Goal: Task Accomplishment & Management: Use online tool/utility

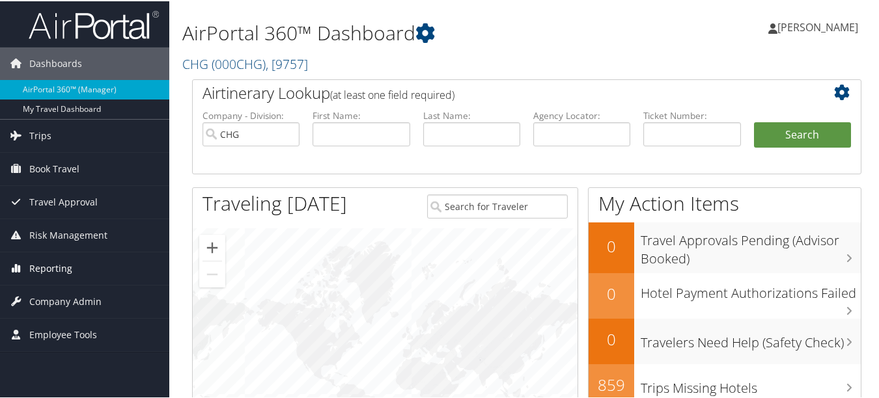
click at [76, 266] on link "Reporting" at bounding box center [84, 267] width 169 height 33
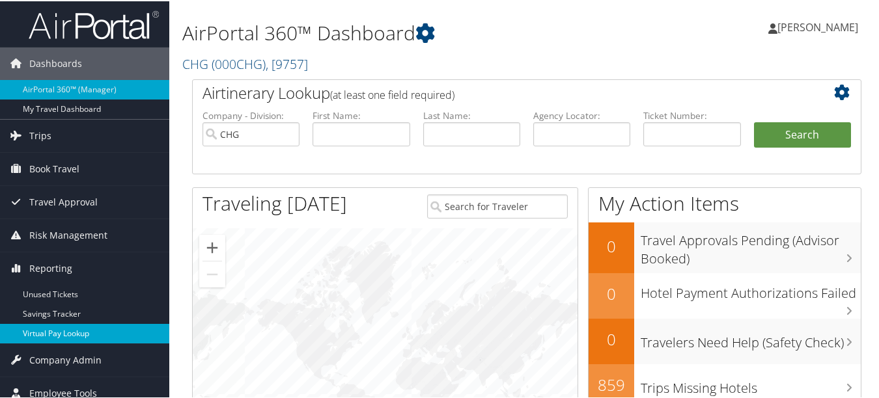
click at [71, 325] on link "Virtual Pay Lookup" at bounding box center [84, 333] width 169 height 20
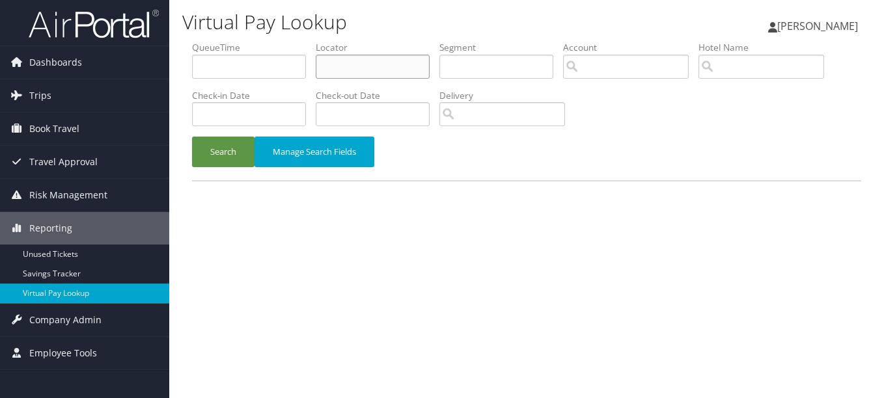
click at [346, 64] on input "text" at bounding box center [373, 67] width 114 height 24
paste input "IMKIZM"
click at [192, 137] on button "Search" at bounding box center [223, 152] width 62 height 31
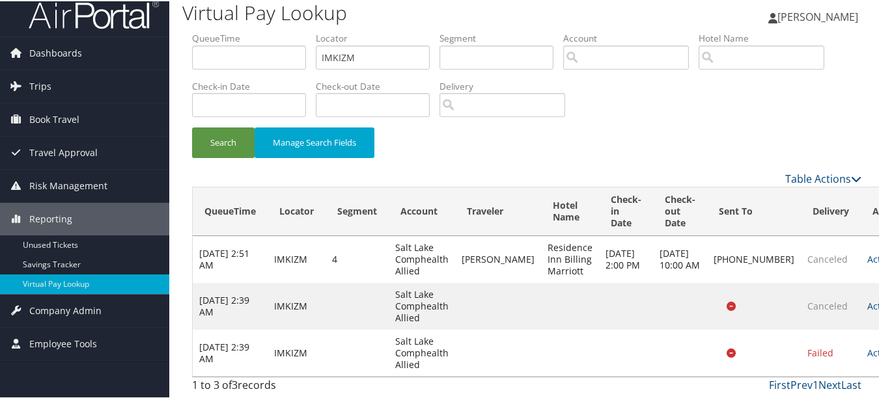
click at [867, 352] on link "Actions" at bounding box center [887, 352] width 41 height 12
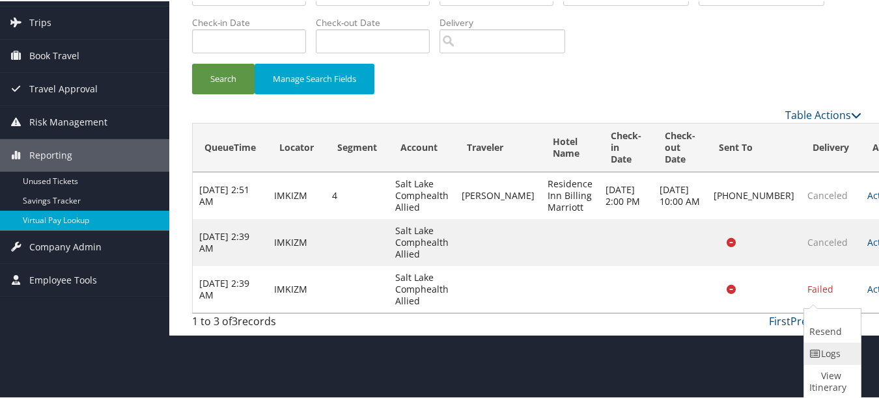
click at [812, 359] on link "Logs" at bounding box center [830, 353] width 53 height 22
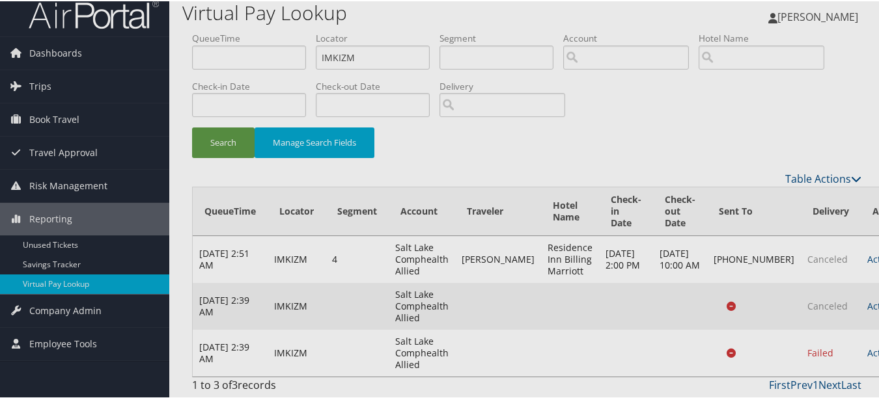
scroll to position [22, 0]
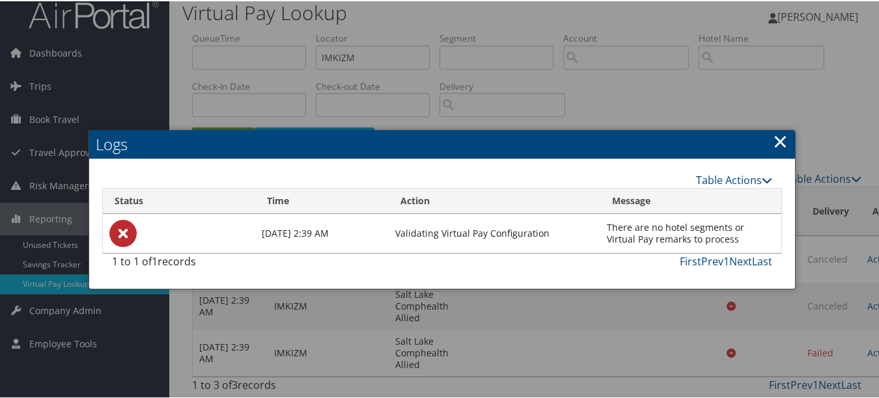
drag, startPoint x: 767, startPoint y: 135, endPoint x: 772, endPoint y: 130, distance: 7.4
click at [767, 134] on h2 "Logs" at bounding box center [442, 143] width 706 height 29
click at [775, 127] on link "×" at bounding box center [780, 140] width 15 height 26
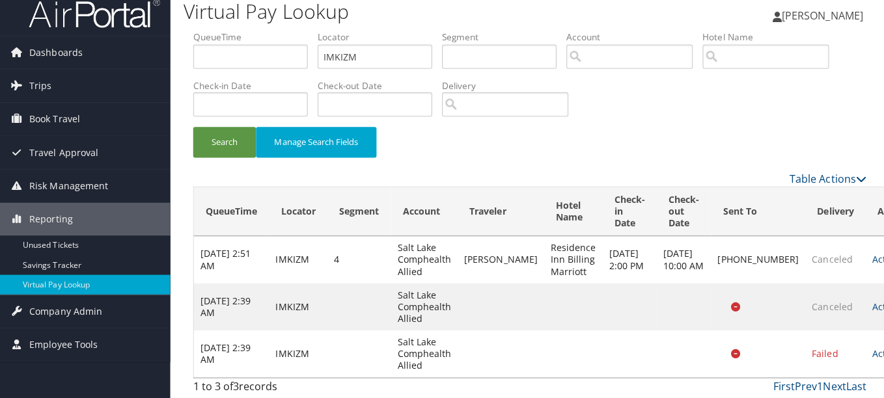
scroll to position [0, 0]
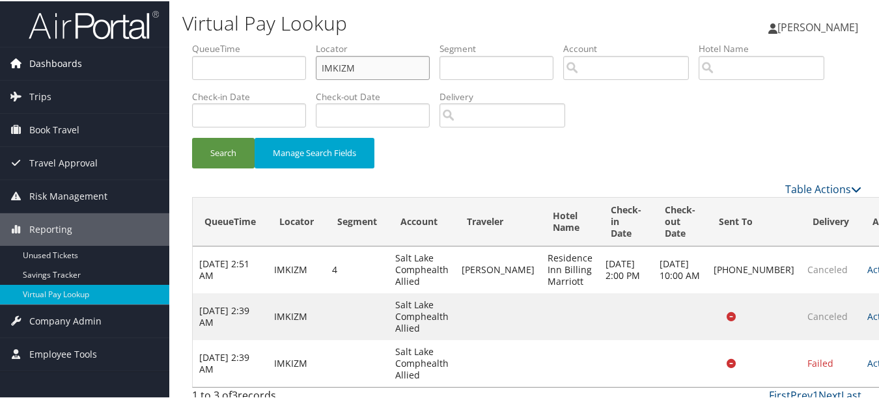
drag, startPoint x: 406, startPoint y: 61, endPoint x: 74, endPoint y: 61, distance: 332.0
click at [85, 61] on div "Dashboards AirPortal 360™ (Manager) My Travel Dashboard Trips Airtinerary® Look…" at bounding box center [442, 204] width 884 height 409
paste input "ATLXEQ"
click at [192, 137] on button "Search" at bounding box center [223, 152] width 62 height 31
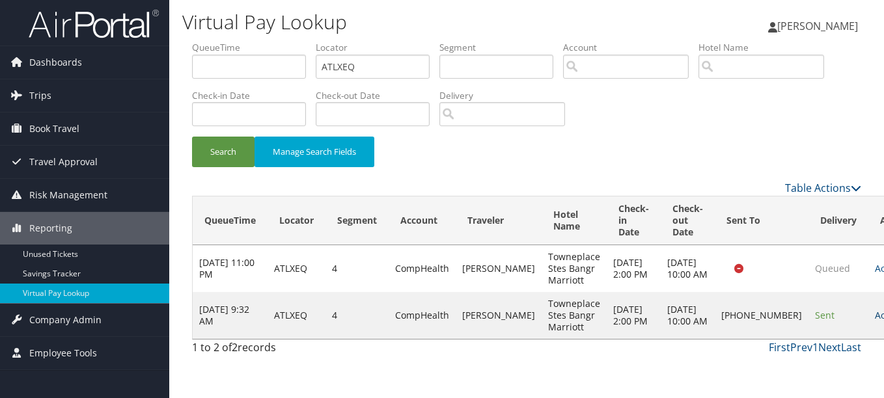
click at [875, 322] on link "Actions" at bounding box center [895, 315] width 41 height 12
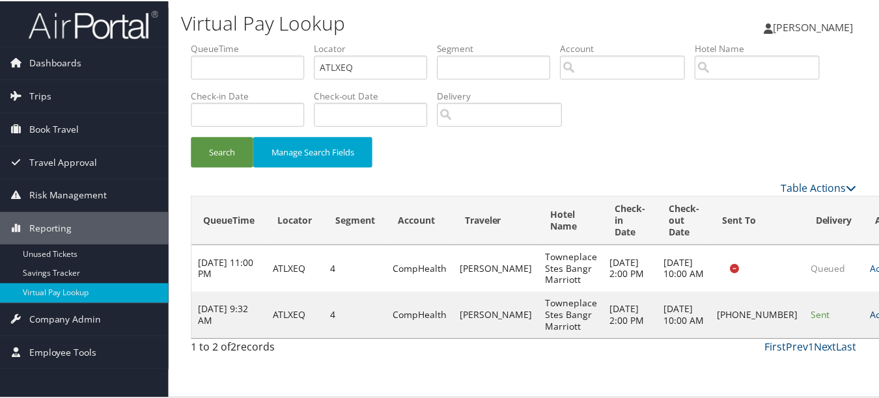
scroll to position [20, 0]
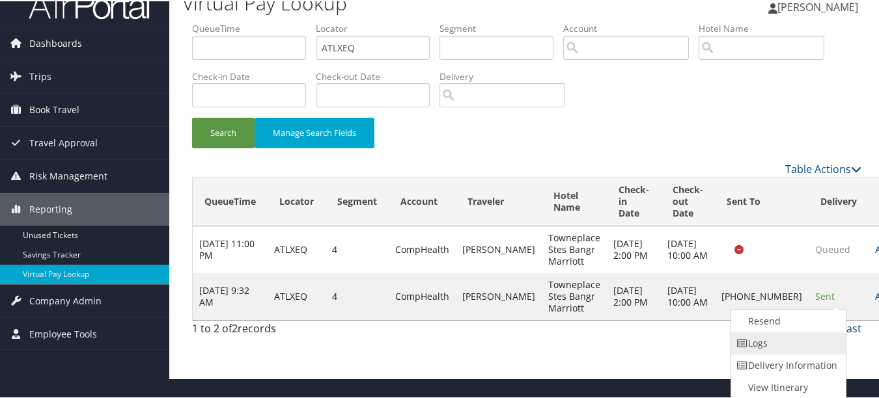
click at [821, 350] on link "Logs" at bounding box center [786, 342] width 111 height 22
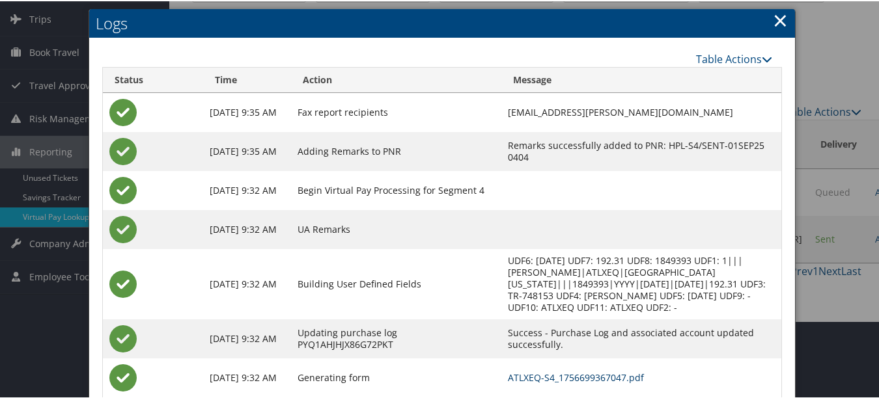
scroll to position [0, 0]
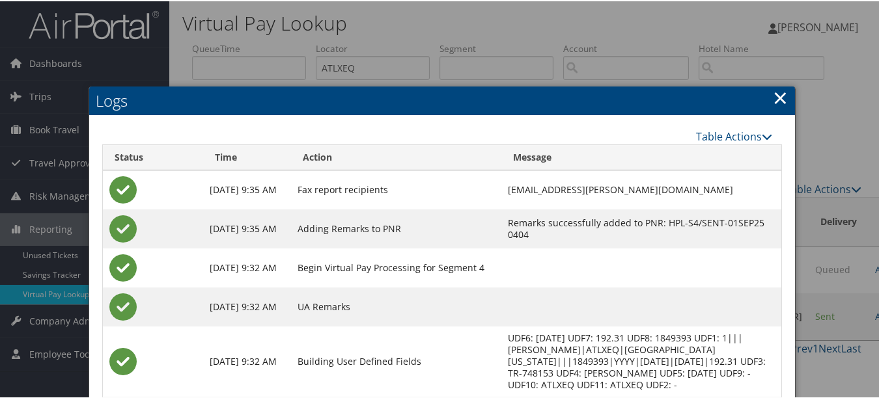
click at [781, 95] on link "×" at bounding box center [780, 96] width 15 height 26
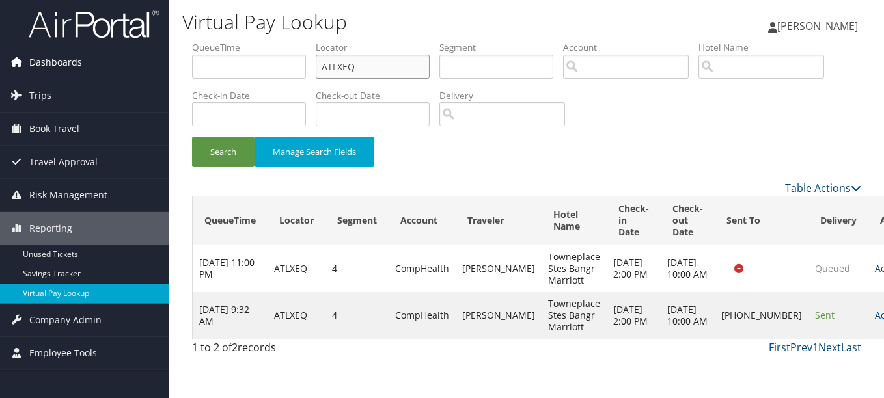
click at [153, 66] on div "Dashboards AirPortal 360™ (Manager) My Travel Dashboard Trips Airtinerary® Look…" at bounding box center [442, 199] width 884 height 398
paste input "FBOGXV"
click at [192, 137] on button "Search" at bounding box center [223, 152] width 62 height 31
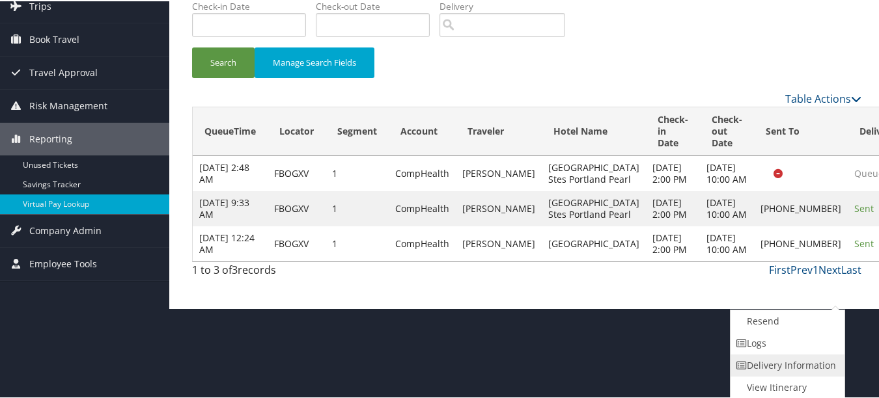
click at [818, 357] on link "Delivery Information" at bounding box center [785, 364] width 111 height 22
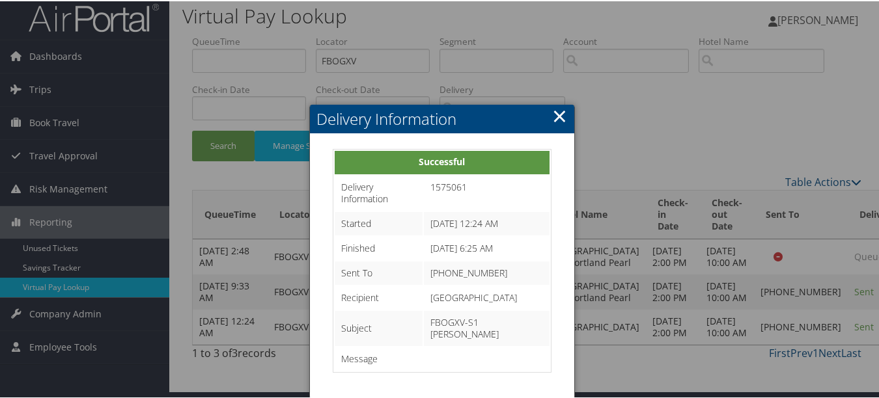
click at [555, 102] on link "×" at bounding box center [559, 115] width 15 height 26
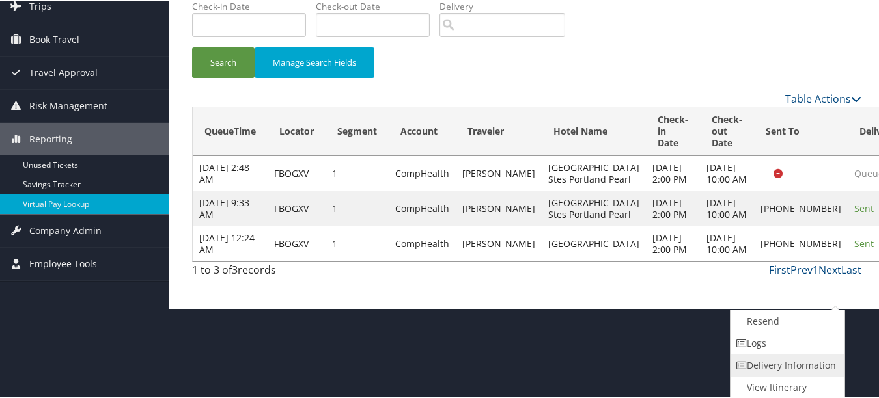
click at [814, 355] on link "Delivery Information" at bounding box center [785, 364] width 111 height 22
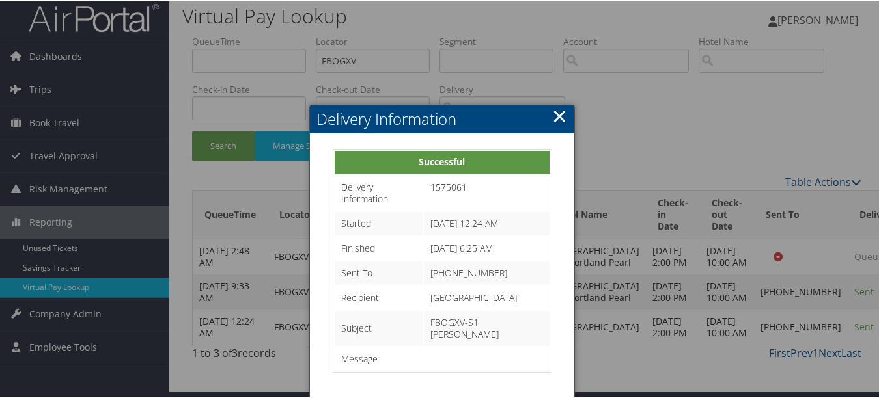
click at [563, 102] on link "×" at bounding box center [559, 115] width 15 height 26
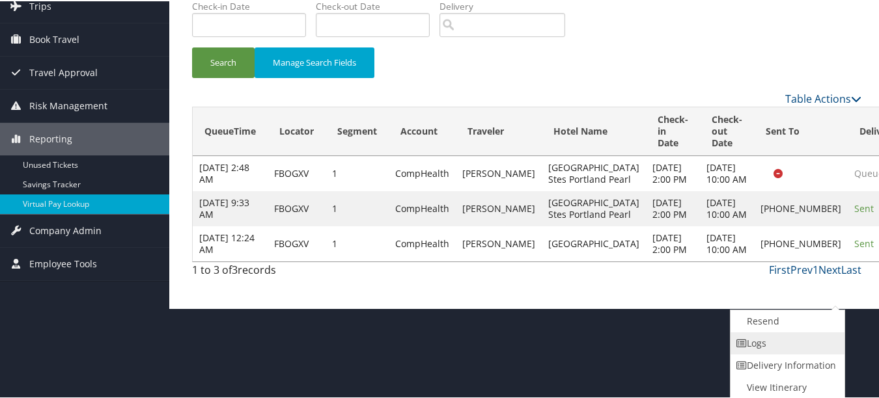
click at [827, 343] on link "Logs" at bounding box center [785, 342] width 111 height 22
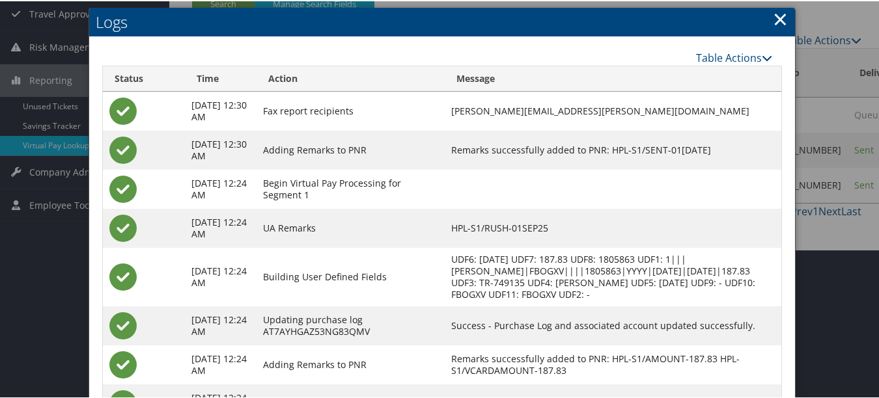
scroll to position [249, 0]
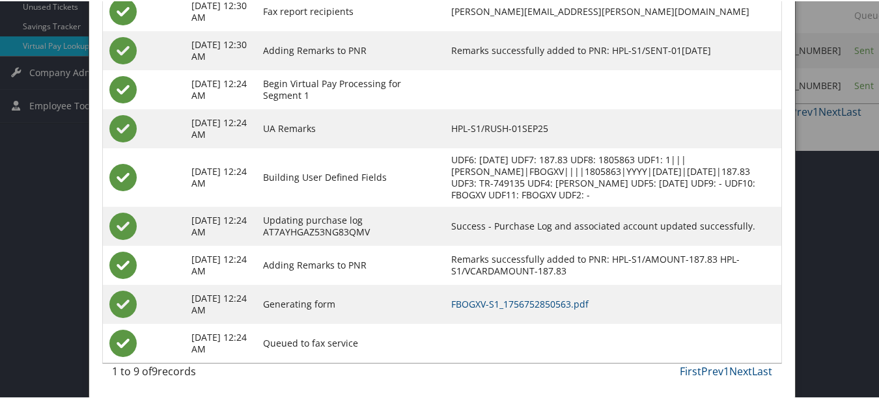
click at [445, 155] on td "Building User Defined Fields" at bounding box center [350, 176] width 188 height 59
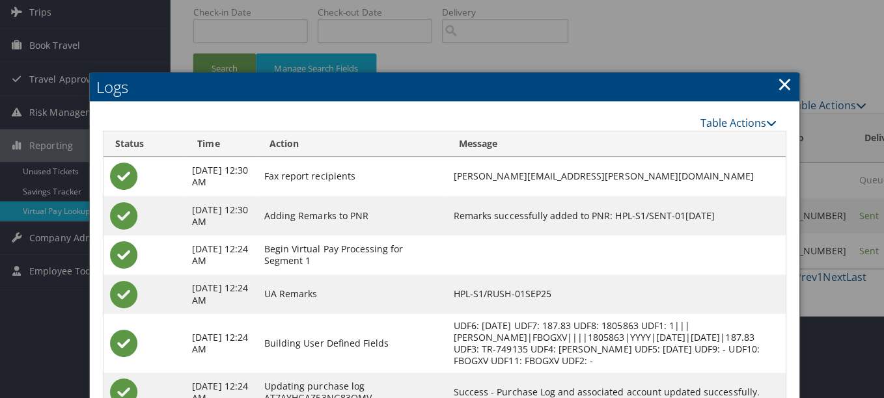
scroll to position [0, 0]
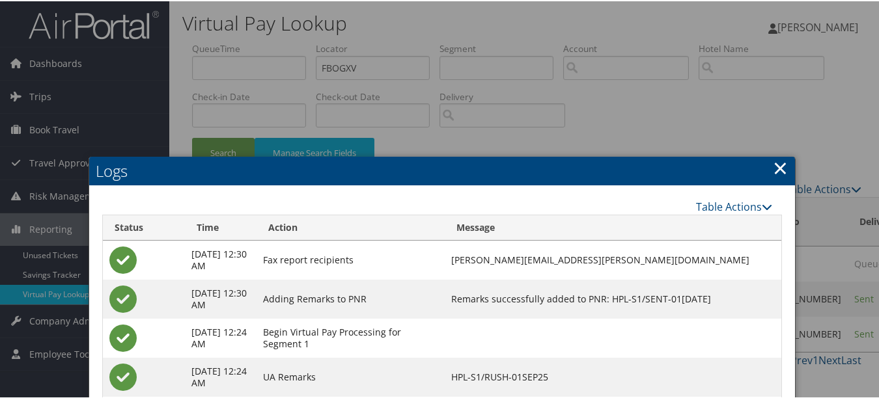
click at [784, 156] on h2 "Logs" at bounding box center [442, 170] width 706 height 29
click at [777, 163] on link "×" at bounding box center [780, 167] width 15 height 26
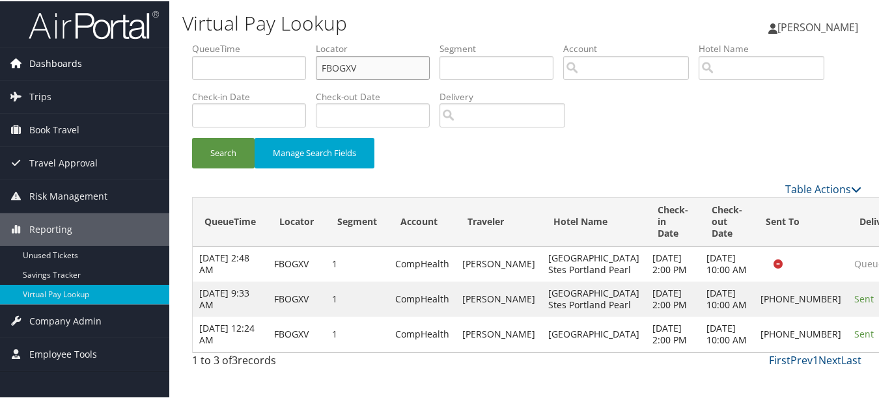
drag, startPoint x: 381, startPoint y: 72, endPoint x: 114, endPoint y: 72, distance: 266.9
click at [114, 72] on div "Dashboards AirPortal 360™ (Manager) My Travel Dashboard Trips Airtinerary® Look…" at bounding box center [442, 199] width 884 height 398
paste input "SISNYH"
click at [192, 137] on button "Search" at bounding box center [223, 152] width 62 height 31
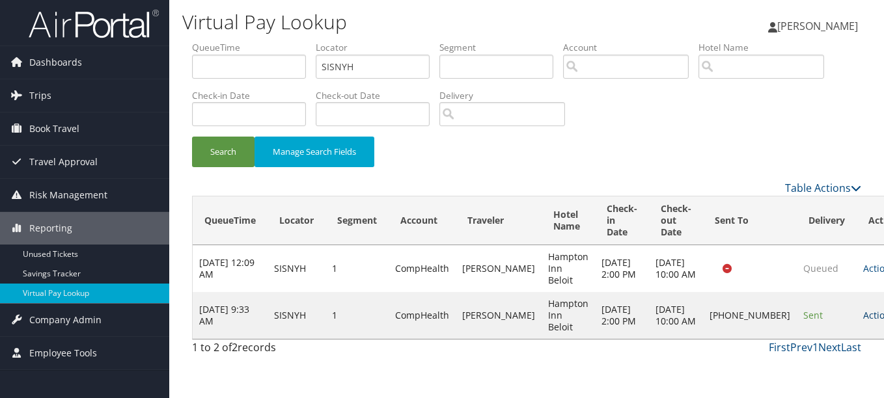
click at [863, 322] on link "Actions" at bounding box center [883, 315] width 41 height 12
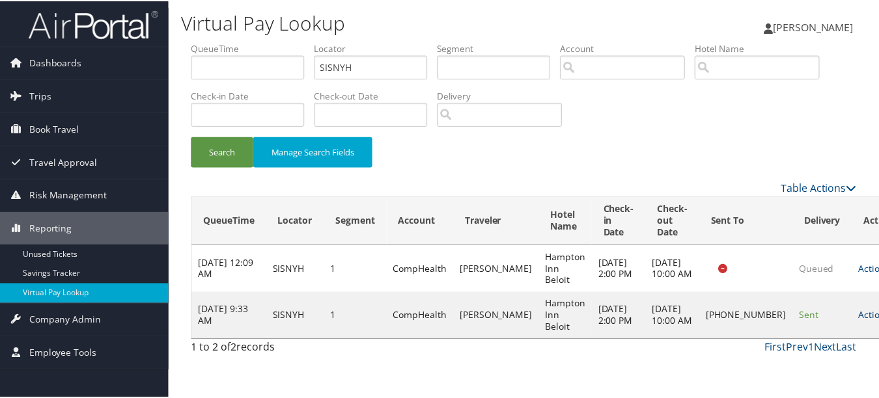
scroll to position [20, 0]
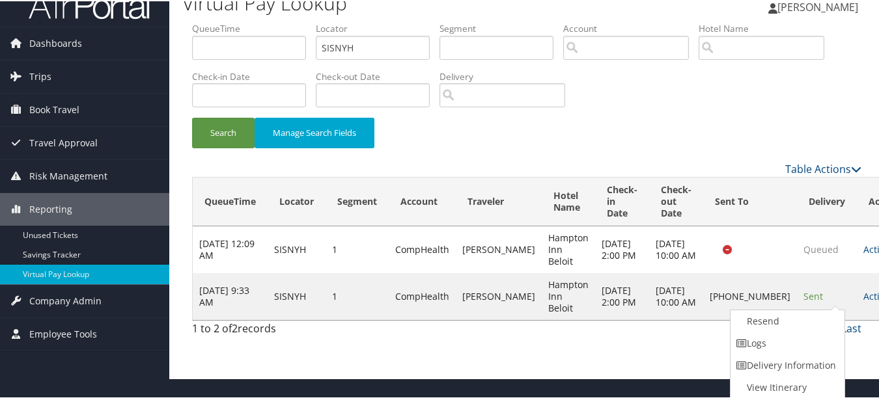
drag, startPoint x: 816, startPoint y: 338, endPoint x: 802, endPoint y: 338, distance: 13.7
click at [815, 338] on link "Logs" at bounding box center [785, 342] width 111 height 22
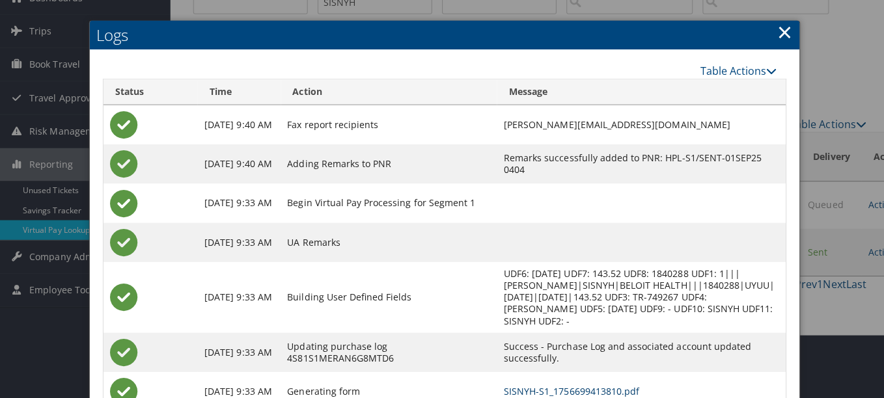
scroll to position [0, 0]
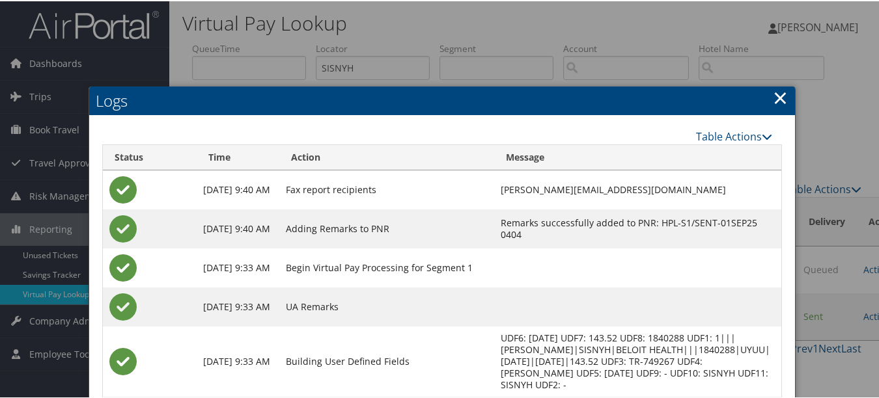
click at [773, 94] on link "×" at bounding box center [780, 96] width 15 height 26
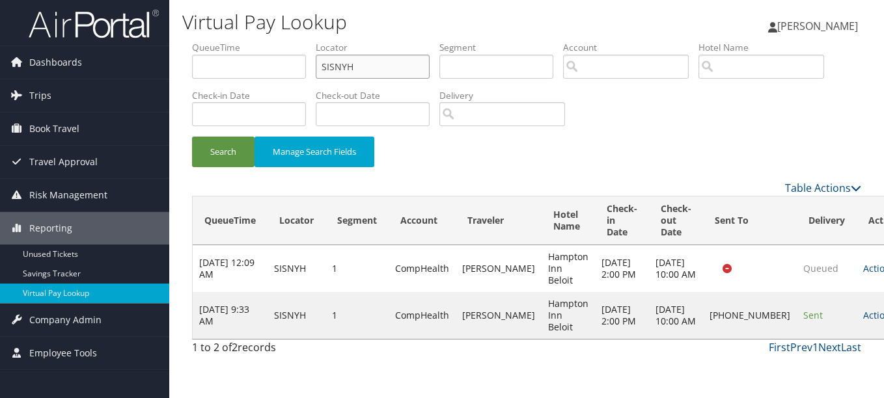
drag, startPoint x: 374, startPoint y: 67, endPoint x: 210, endPoint y: 64, distance: 164.7
click at [210, 41] on ul "QueueTime Locator SISNYH Segment Account Traveler Hotel Name Check-in Date Chec…" at bounding box center [526, 41] width 669 height 0
paste input "QKIWVN"
click at [192, 137] on button "Search" at bounding box center [223, 152] width 62 height 31
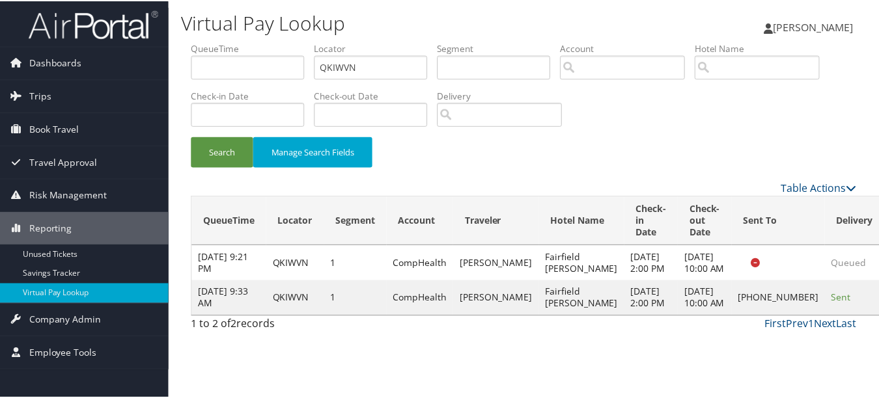
scroll to position [20, 0]
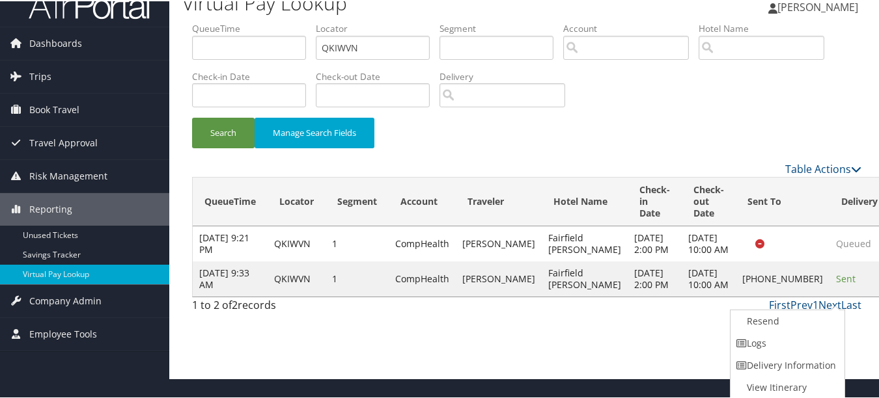
click at [816, 340] on link "Logs" at bounding box center [785, 342] width 111 height 22
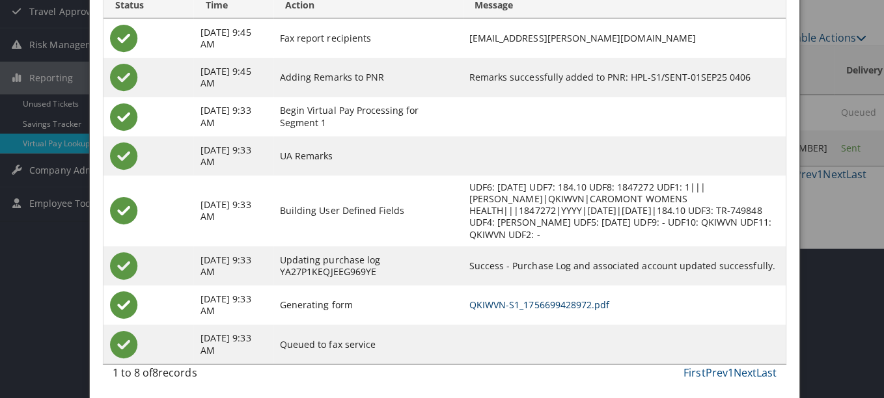
scroll to position [0, 0]
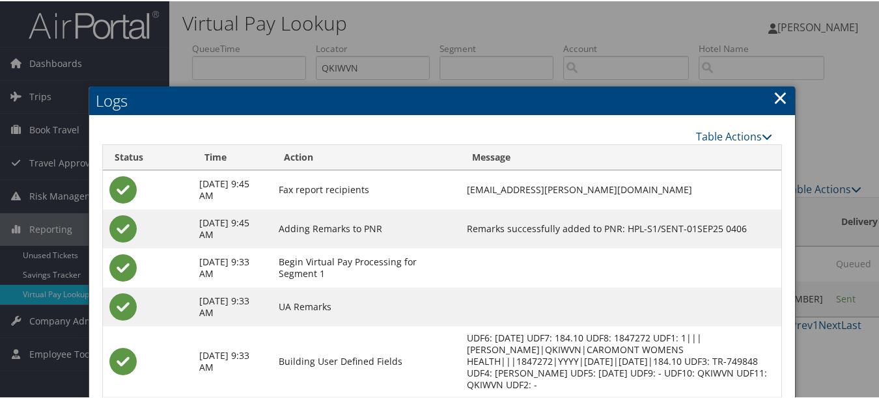
click at [780, 98] on link "×" at bounding box center [780, 96] width 15 height 26
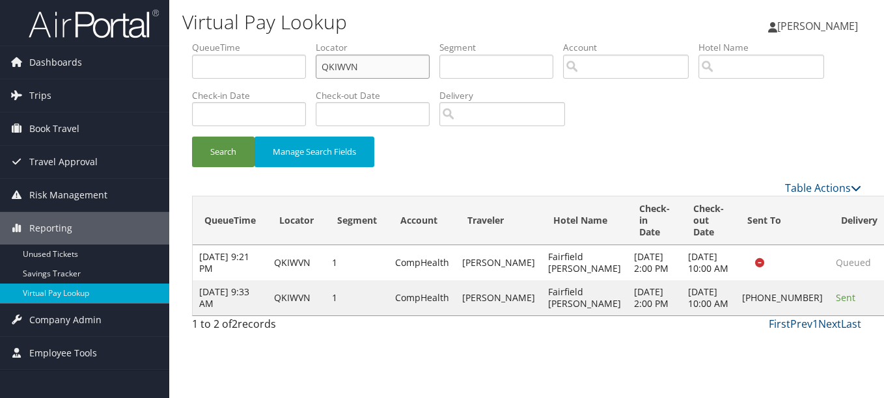
drag, startPoint x: 382, startPoint y: 76, endPoint x: 247, endPoint y: 70, distance: 134.9
click at [247, 41] on ul "QueueTime Locator QKIWVN Segment Account Traveler Hotel Name Check-in Date Chec…" at bounding box center [526, 41] width 669 height 0
paste input "IPRDXZ"
type input "IPRDXZ"
click at [192, 137] on button "Search" at bounding box center [223, 152] width 62 height 31
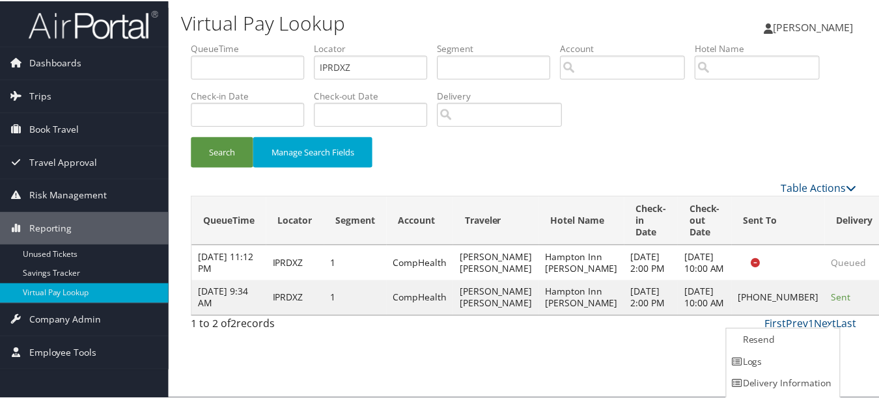
scroll to position [20, 0]
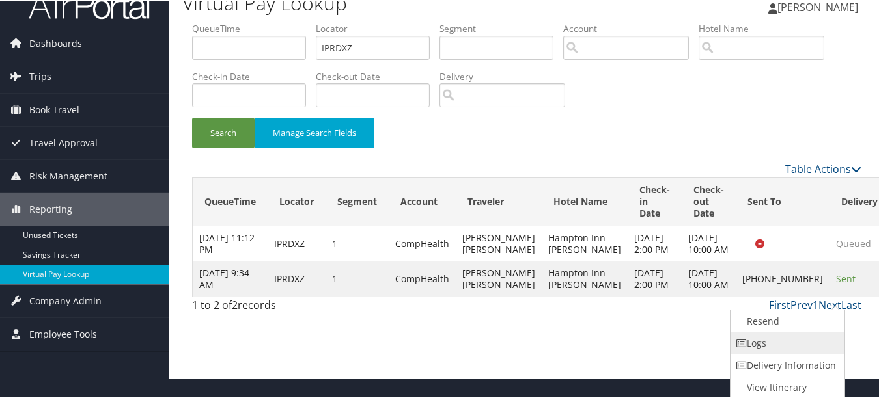
drag, startPoint x: 820, startPoint y: 320, endPoint x: 790, endPoint y: 343, distance: 37.6
click at [790, 343] on link "Logs" at bounding box center [785, 342] width 111 height 22
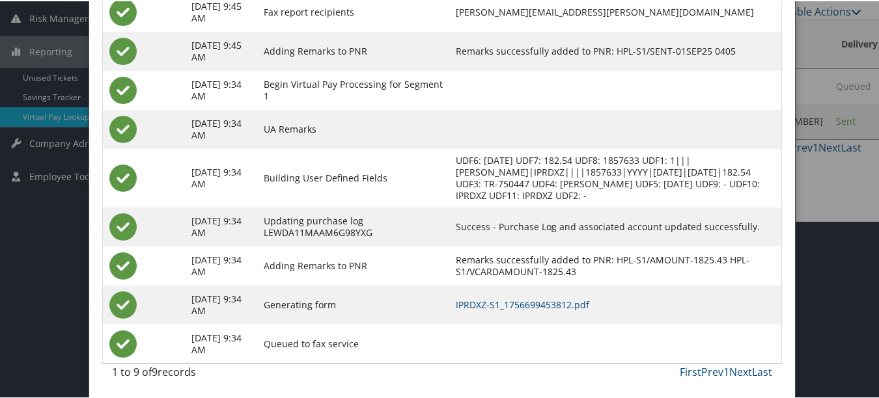
scroll to position [178, 0]
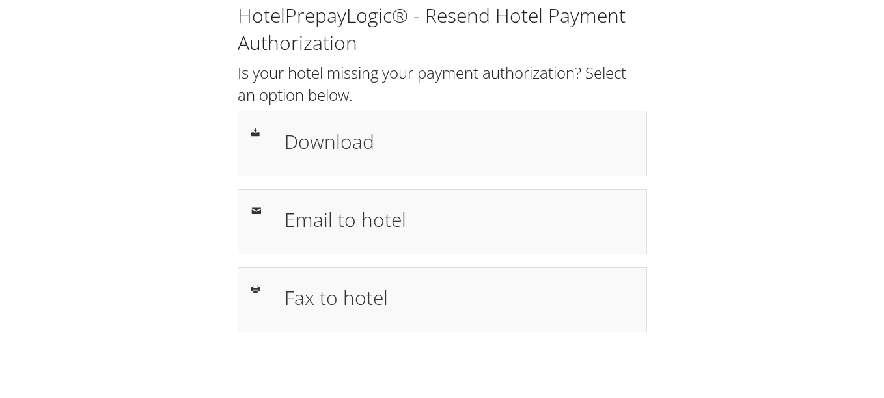
click at [707, 105] on div "HotelPrepayLogic® - Resend Hotel Payment Authorization Is your hotel missing yo…" at bounding box center [442, 173] width 858 height 346
